Goal: Task Accomplishment & Management: Manage account settings

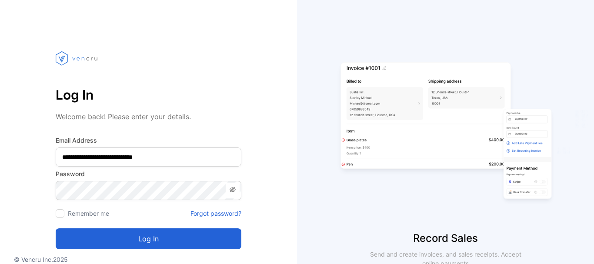
click at [144, 242] on button "Log in" at bounding box center [149, 238] width 186 height 21
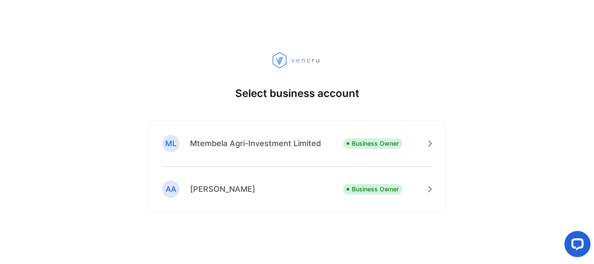
click at [269, 128] on div "ML Mtembela Agri-Investment Limited Business Owner [PERSON_NAME] Business Owner" at bounding box center [297, 166] width 298 height 92
click at [304, 146] on p "Mtembela Agri-Investment Limited" at bounding box center [255, 143] width 131 height 12
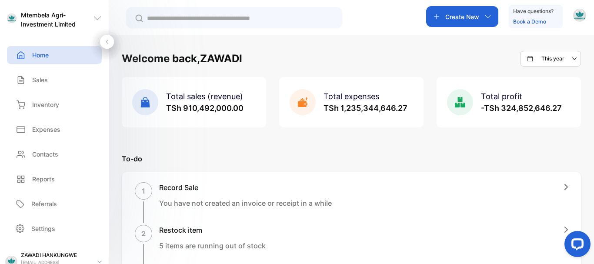
click at [48, 226] on p "Settings" at bounding box center [43, 228] width 24 height 9
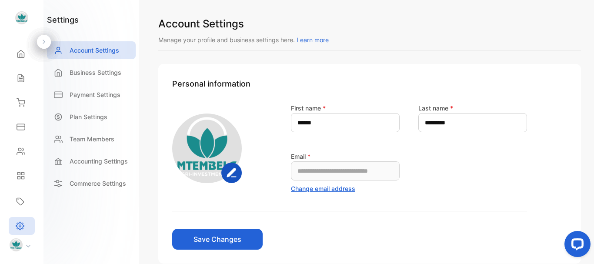
click at [113, 75] on p "Business Settings" at bounding box center [96, 72] width 52 height 9
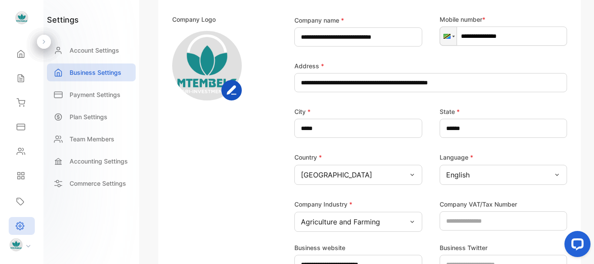
scroll to position [121, 0]
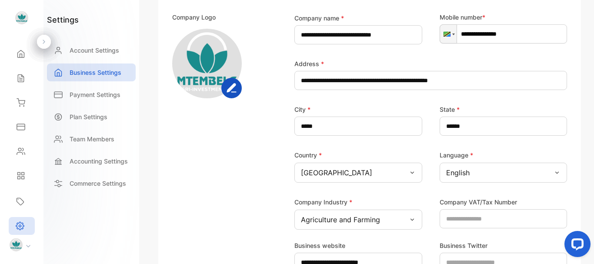
click at [17, 100] on icon at bounding box center [21, 102] width 9 height 9
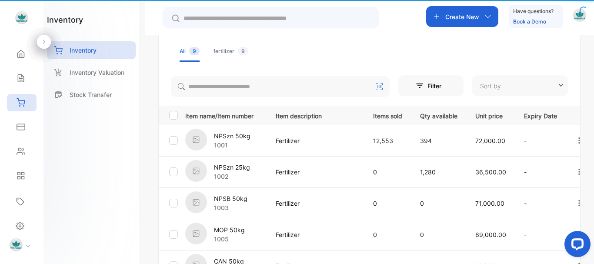
type input "**********"
click at [17, 79] on icon at bounding box center [21, 78] width 9 height 9
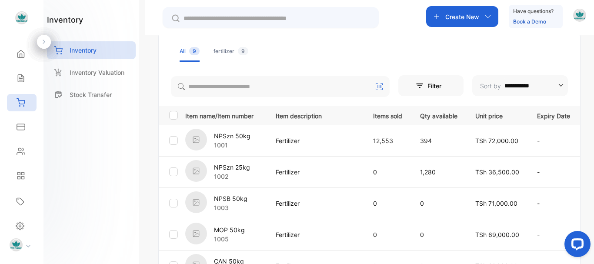
click at [17, 80] on icon at bounding box center [21, 78] width 9 height 9
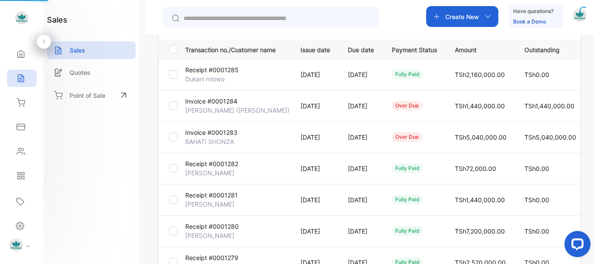
type input "**********"
click at [394, 95] on td "over due" at bounding box center [412, 105] width 63 height 31
click at [48, 43] on div at bounding box center [44, 42] width 14 height 14
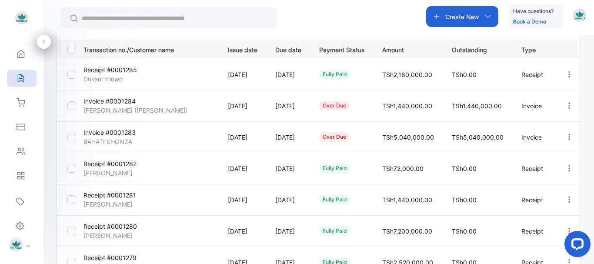
click at [565, 73] on icon "button" at bounding box center [569, 74] width 8 height 8
click at [29, 79] on div "Sales" at bounding box center [22, 78] width 30 height 17
click at [20, 177] on icon at bounding box center [21, 175] width 9 height 9
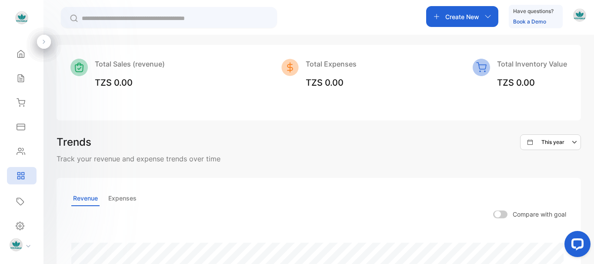
click at [24, 223] on div "Settings" at bounding box center [22, 226] width 26 height 18
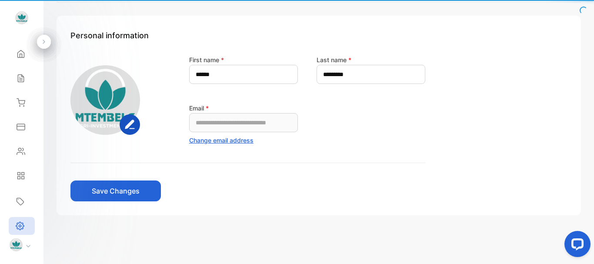
scroll to position [48, 0]
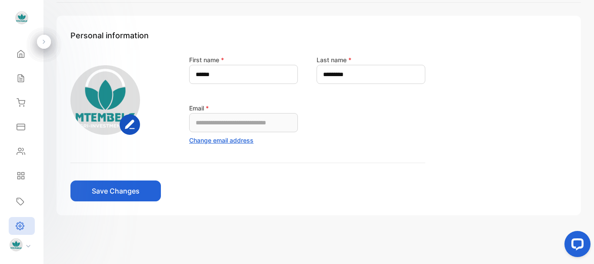
click at [47, 43] on icon at bounding box center [44, 42] width 6 height 6
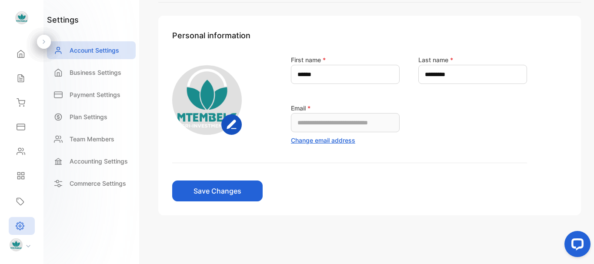
click at [96, 67] on div "Business Settings" at bounding box center [91, 72] width 89 height 18
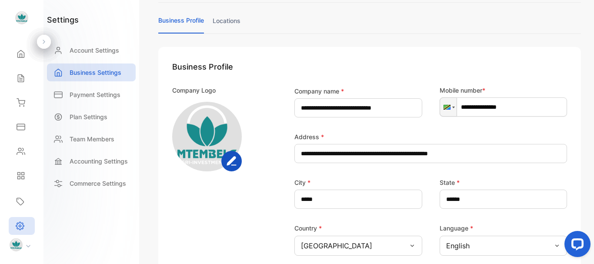
click at [94, 91] on p "Payment Settings" at bounding box center [95, 94] width 51 height 9
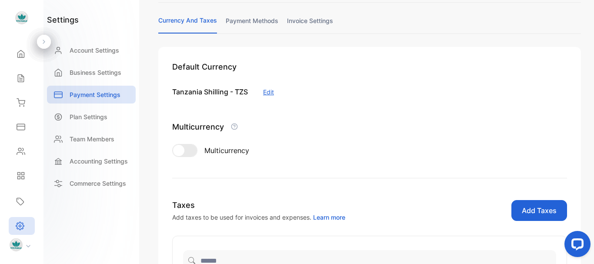
click at [298, 22] on link "invoice settings" at bounding box center [310, 24] width 46 height 17
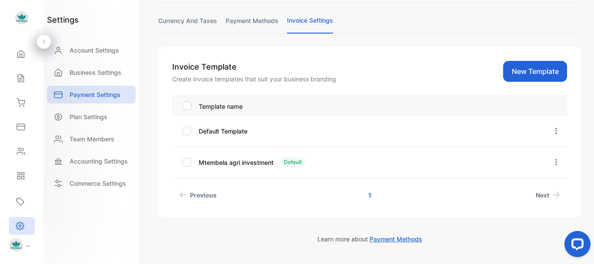
click at [552, 161] on icon "button" at bounding box center [556, 162] width 8 height 8
click at [536, 184] on button "Edit" at bounding box center [530, 186] width 63 height 17
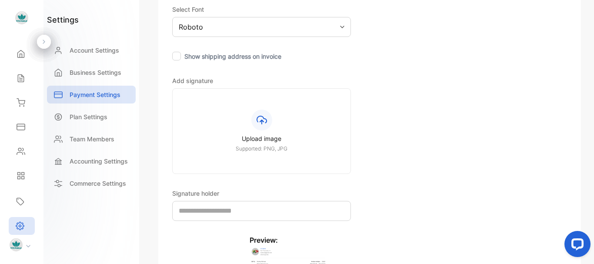
scroll to position [309, 0]
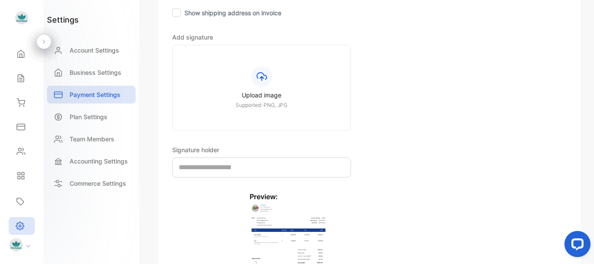
click at [262, 74] on icon at bounding box center [261, 76] width 10 height 10
click at [0, 0] on input "Upload image Supported: PNG, JPG" at bounding box center [0, 0] width 0 height 0
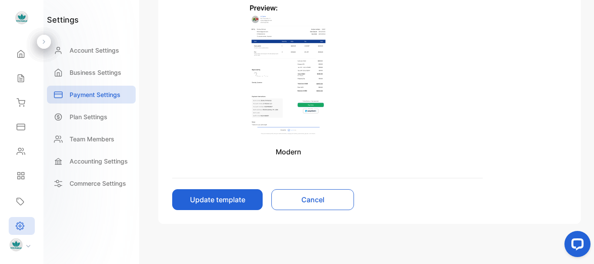
scroll to position [490, 0]
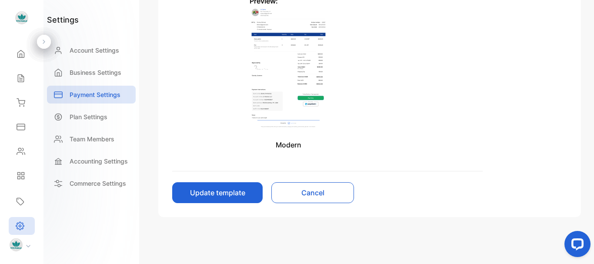
click at [203, 193] on button "Update template" at bounding box center [217, 192] width 90 height 21
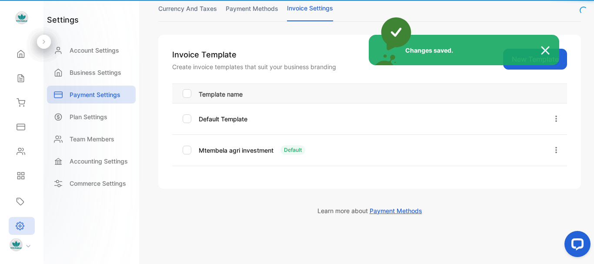
scroll to position [59, 0]
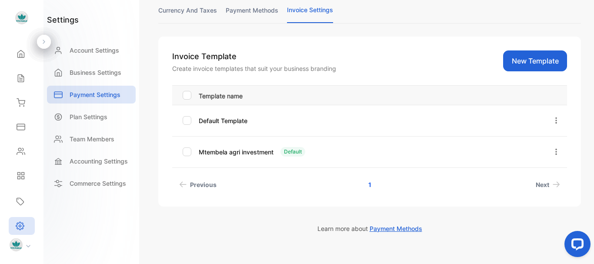
click at [30, 78] on div "Sales" at bounding box center [22, 78] width 30 height 17
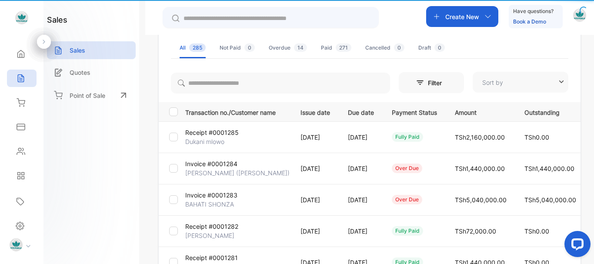
type input "**********"
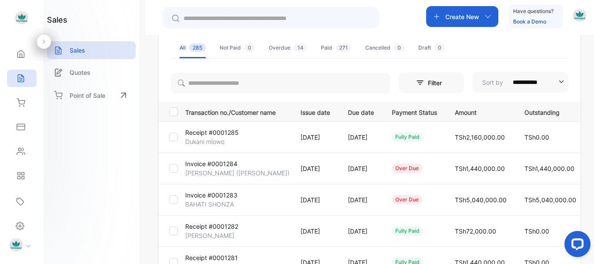
click at [43, 40] on icon at bounding box center [44, 42] width 6 height 6
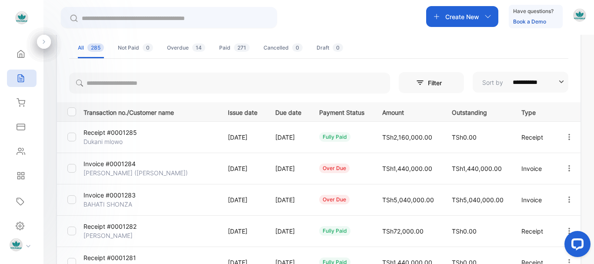
click at [569, 133] on icon "button" at bounding box center [569, 137] width 8 height 8
click at [551, 180] on div "Print" at bounding box center [550, 186] width 69 height 17
click at [552, 178] on div "Print" at bounding box center [550, 186] width 69 height 17
click at [553, 182] on div "Print" at bounding box center [550, 186] width 69 height 17
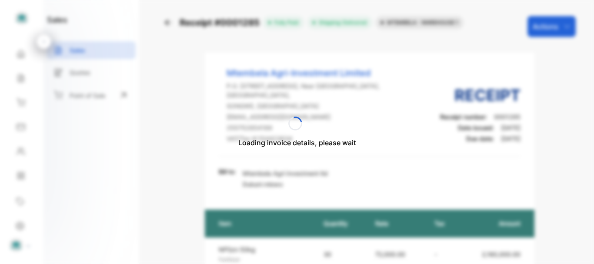
scroll to position [150, 0]
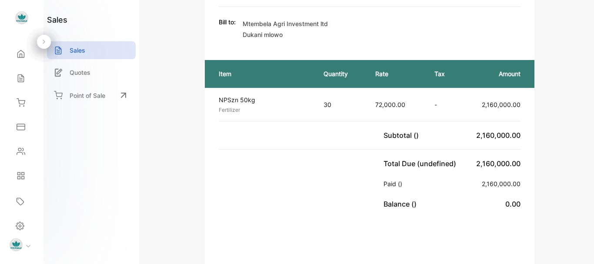
click at [354, 165] on div "Total Due (undefined) 2,160,000.00 Paid () 2,160,000.00 Balance () 0.00" at bounding box center [369, 184] width 329 height 68
click at [305, 189] on div "Total Due (undefined) 2,160,000.00 Paid () 2,160,000.00 Balance () 0.00" at bounding box center [369, 184] width 329 height 68
click at [20, 217] on div "Settings" at bounding box center [22, 226] width 26 height 18
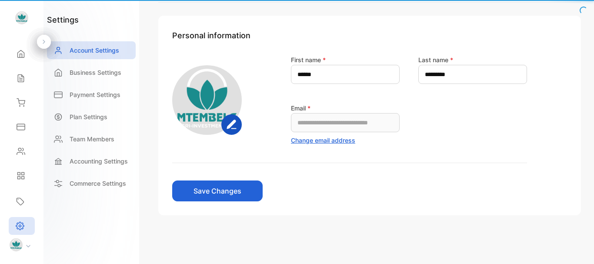
scroll to position [48, 0]
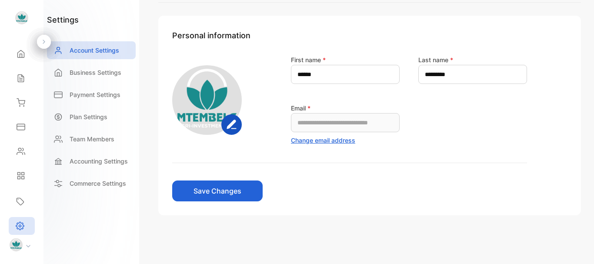
click at [89, 93] on p "Payment Settings" at bounding box center [95, 94] width 51 height 9
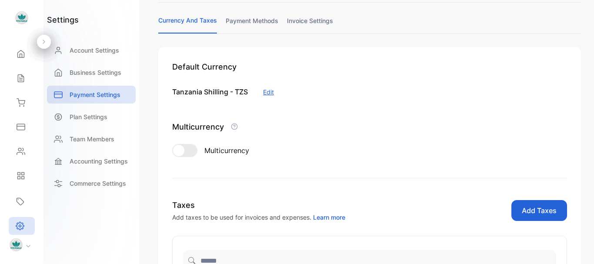
click at [311, 21] on link "invoice settings" at bounding box center [310, 24] width 46 height 17
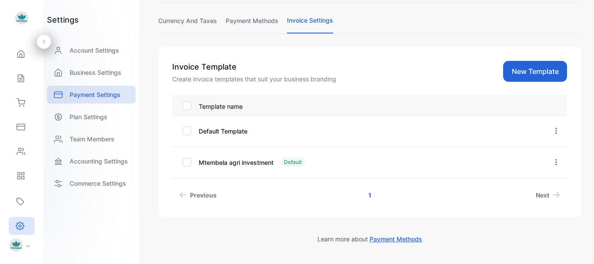
click at [554, 161] on icon "button" at bounding box center [556, 162] width 8 height 8
click at [525, 191] on span "Edit" at bounding box center [524, 187] width 13 height 10
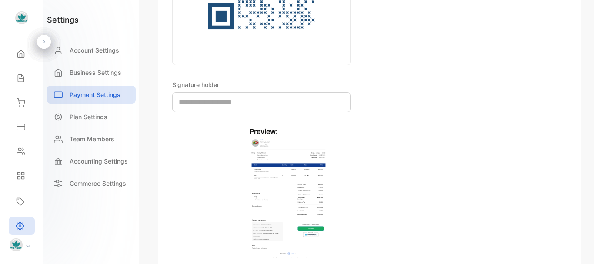
scroll to position [511, 0]
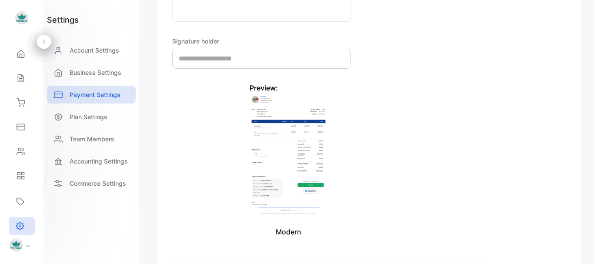
click at [239, 54] on input "text" at bounding box center [261, 59] width 179 height 20
click at [257, 152] on img at bounding box center [287, 155] width 77 height 124
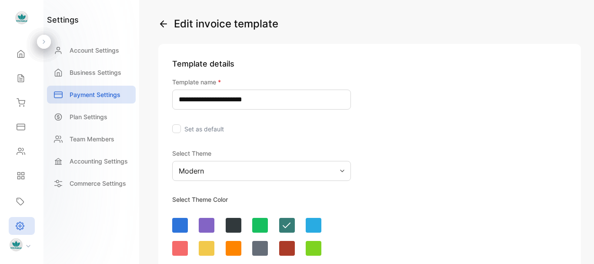
scroll to position [43, 0]
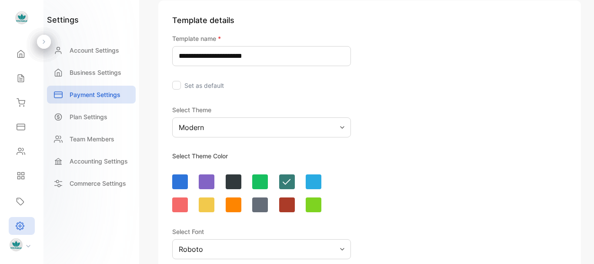
click at [319, 123] on div "Modern" at bounding box center [261, 127] width 179 height 20
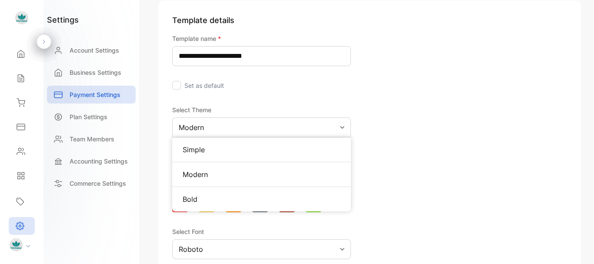
click at [235, 191] on div "Bold" at bounding box center [261, 199] width 179 height 24
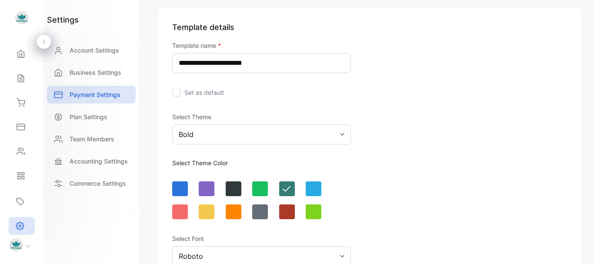
scroll to position [123, 0]
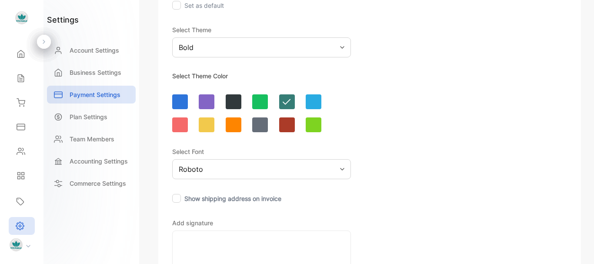
click at [304, 161] on div "Roboto" at bounding box center [261, 169] width 179 height 20
drag, startPoint x: 542, startPoint y: 129, endPoint x: 532, endPoint y: 129, distance: 10.0
click at [327, 44] on div "Bold" at bounding box center [261, 47] width 179 height 20
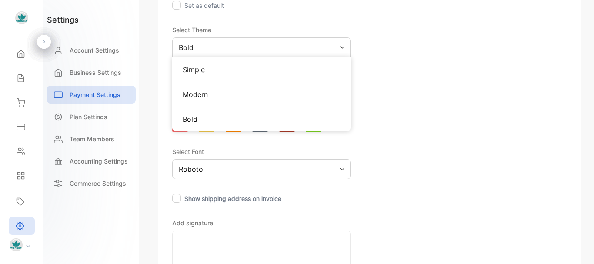
click at [248, 116] on p "Bold" at bounding box center [262, 119] width 158 height 10
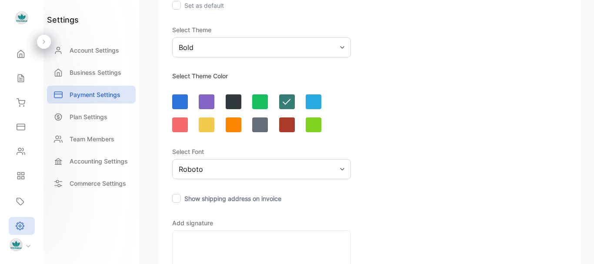
click at [289, 42] on div "Bold" at bounding box center [261, 47] width 179 height 20
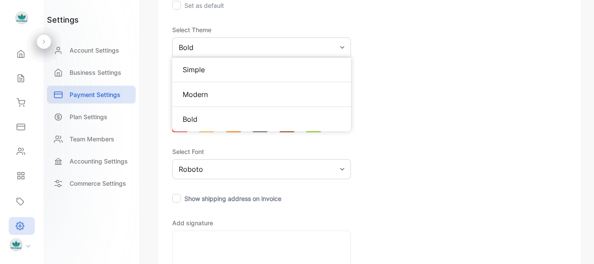
click at [253, 69] on p "Simple" at bounding box center [262, 69] width 158 height 10
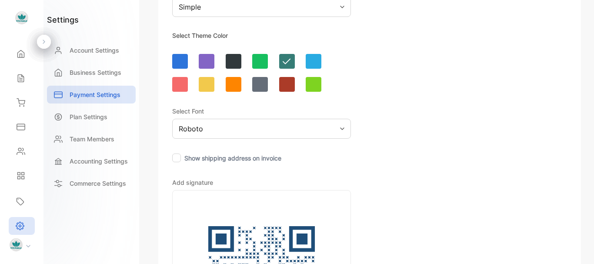
scroll to position [120, 0]
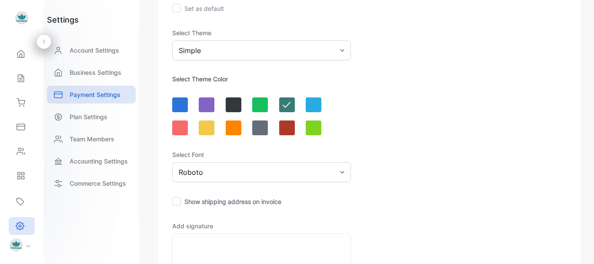
click at [290, 48] on div "Simple" at bounding box center [261, 50] width 179 height 20
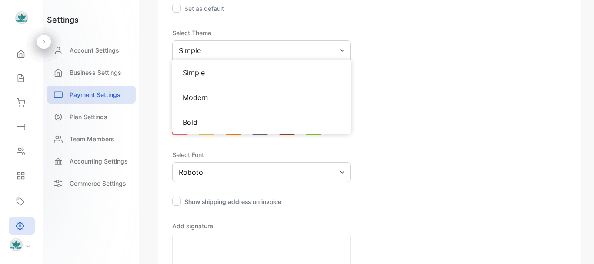
click at [243, 96] on p "Modern" at bounding box center [262, 97] width 158 height 10
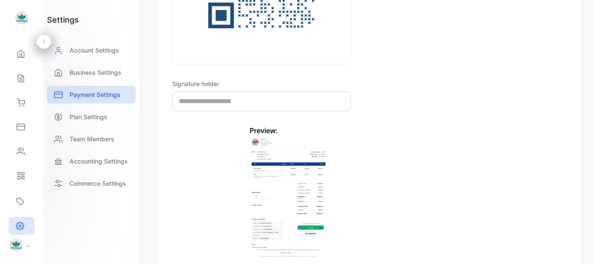
scroll to position [555, 0]
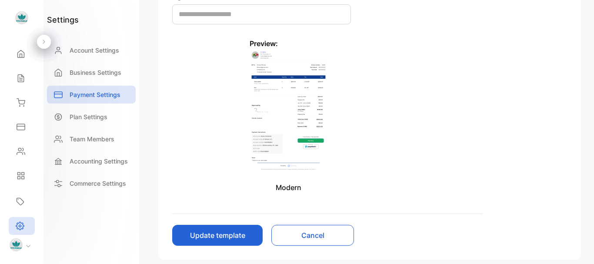
click at [229, 229] on button "Update template" at bounding box center [217, 235] width 90 height 21
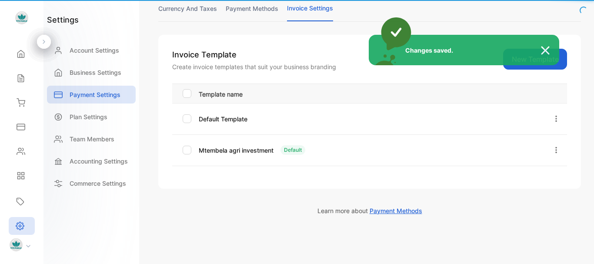
scroll to position [59, 0]
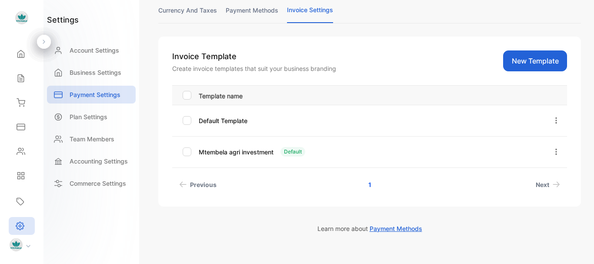
click at [278, 122] on div "Default Template" at bounding box center [365, 120] width 333 height 9
click at [553, 119] on icon "button" at bounding box center [556, 120] width 8 height 8
click at [521, 145] on span "Edit" at bounding box center [524, 145] width 13 height 10
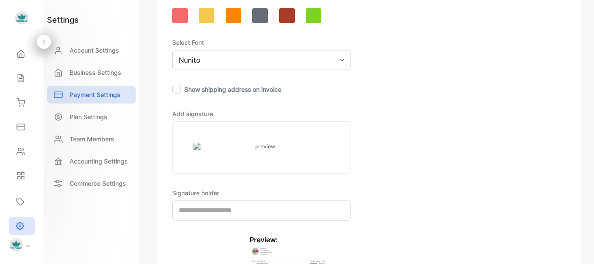
scroll to position [276, 0]
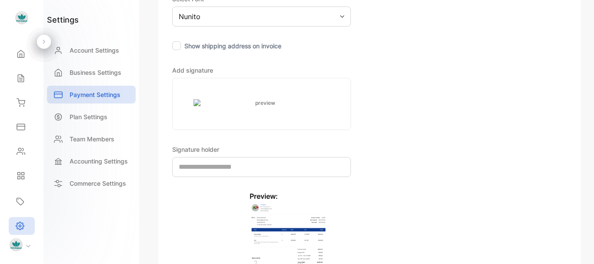
click at [271, 99] on img at bounding box center [261, 103] width 136 height 8
click at [0, 0] on input "file" at bounding box center [0, 0] width 0 height 0
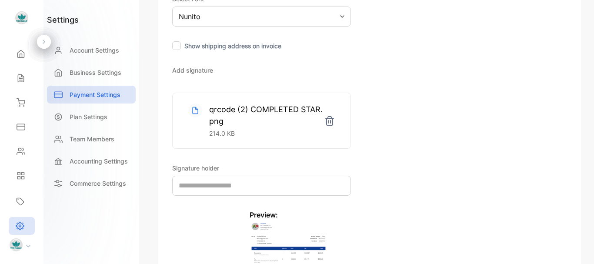
click at [199, 44] on label "Show shipping address on invoice" at bounding box center [232, 45] width 97 height 7
click at [174, 44] on div at bounding box center [176, 45] width 9 height 9
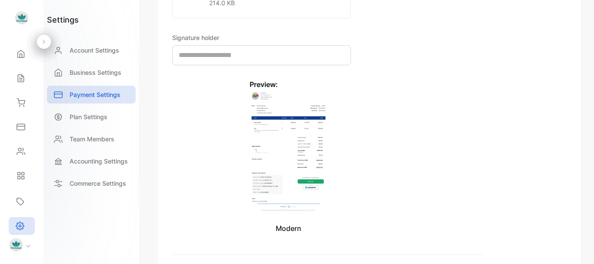
scroll to position [490, 0]
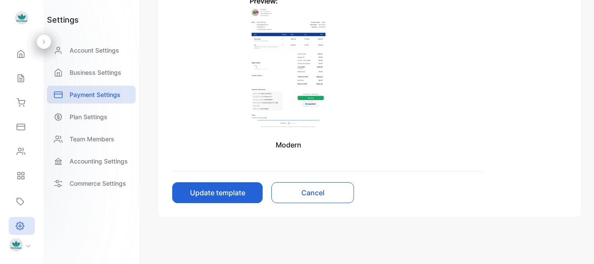
click at [227, 183] on button "Update template" at bounding box center [217, 192] width 90 height 21
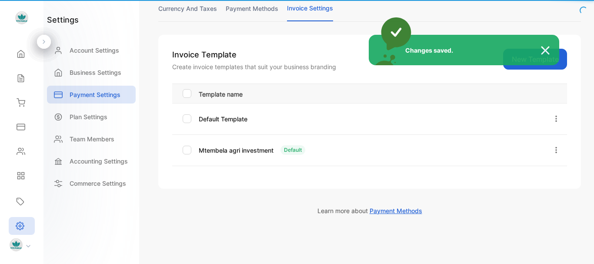
scroll to position [59, 0]
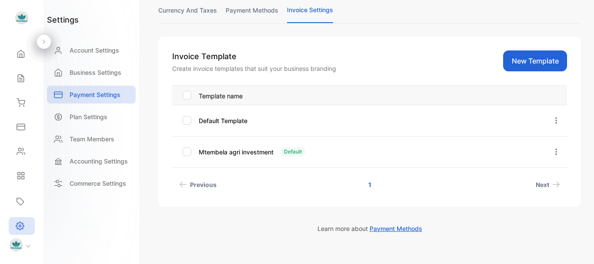
click at [545, 114] on div at bounding box center [552, 121] width 16 height 18
click at [552, 120] on icon "button" at bounding box center [556, 120] width 8 height 8
click at [554, 149] on icon "button" at bounding box center [556, 152] width 8 height 8
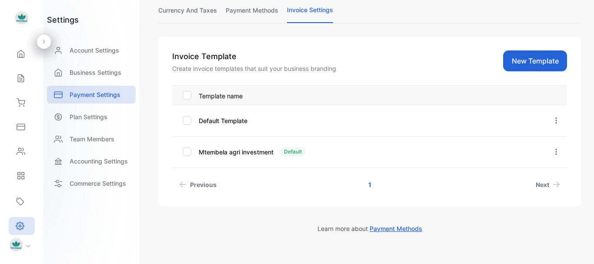
click at [20, 82] on icon at bounding box center [21, 78] width 6 height 7
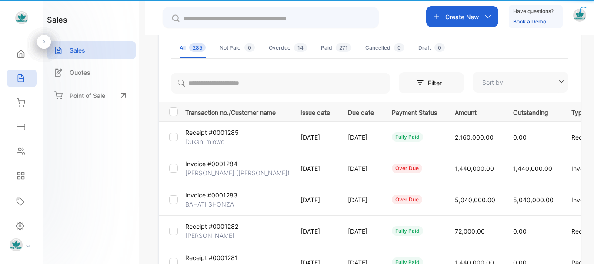
type input "**********"
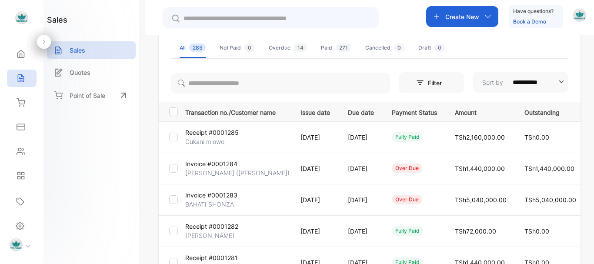
click at [374, 167] on p "[DATE]" at bounding box center [361, 168] width 26 height 9
click at [45, 45] on div at bounding box center [44, 42] width 14 height 14
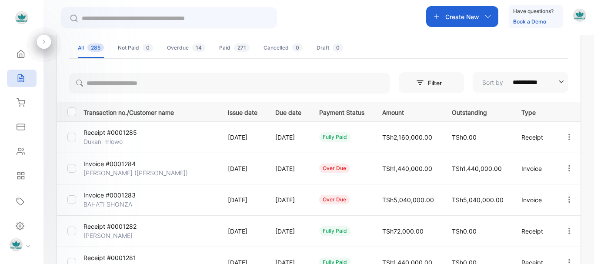
click at [568, 168] on icon "button" at bounding box center [569, 168] width 8 height 8
click at [540, 195] on span "View / Edit Invoice" at bounding box center [548, 193] width 62 height 10
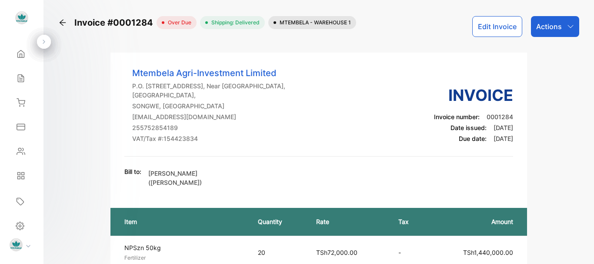
click at [60, 21] on icon at bounding box center [62, 22] width 9 height 9
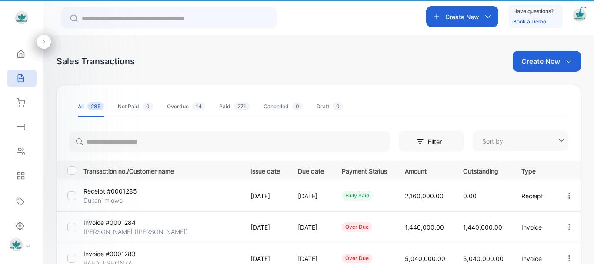
type input "**********"
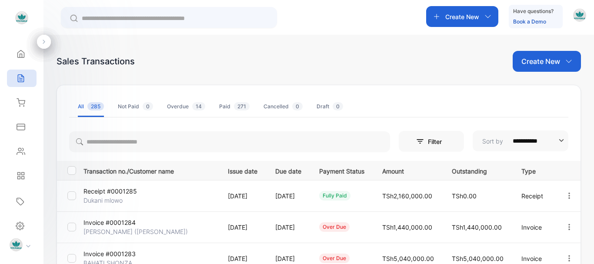
click at [142, 102] on li "Not Paid 0" at bounding box center [135, 106] width 35 height 21
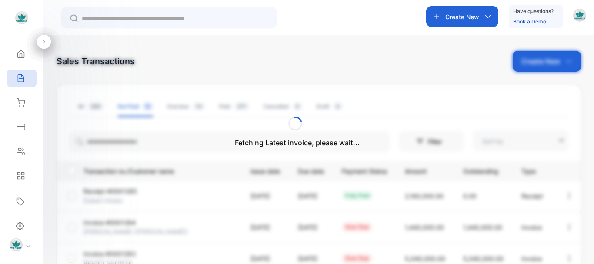
type input "**********"
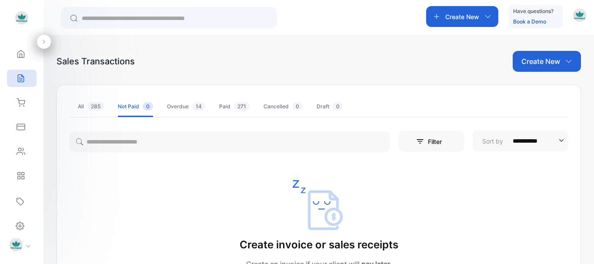
click at [186, 106] on div "Overdue 14" at bounding box center [186, 107] width 38 height 8
